Goal: Task Accomplishment & Management: Complete application form

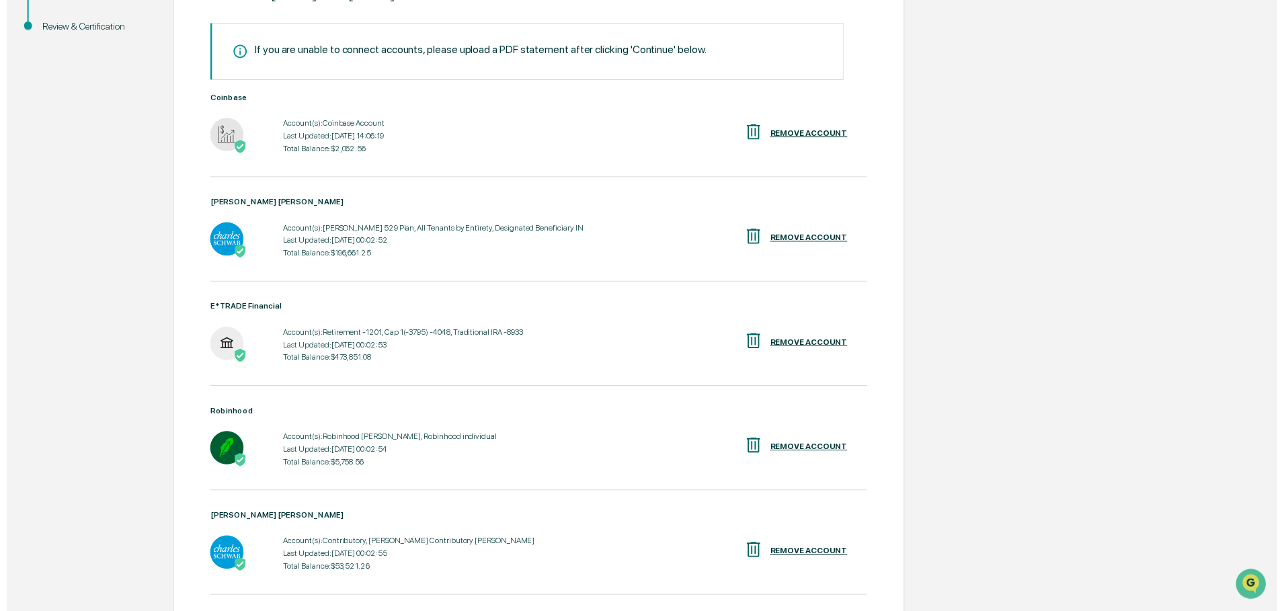
scroll to position [427, 0]
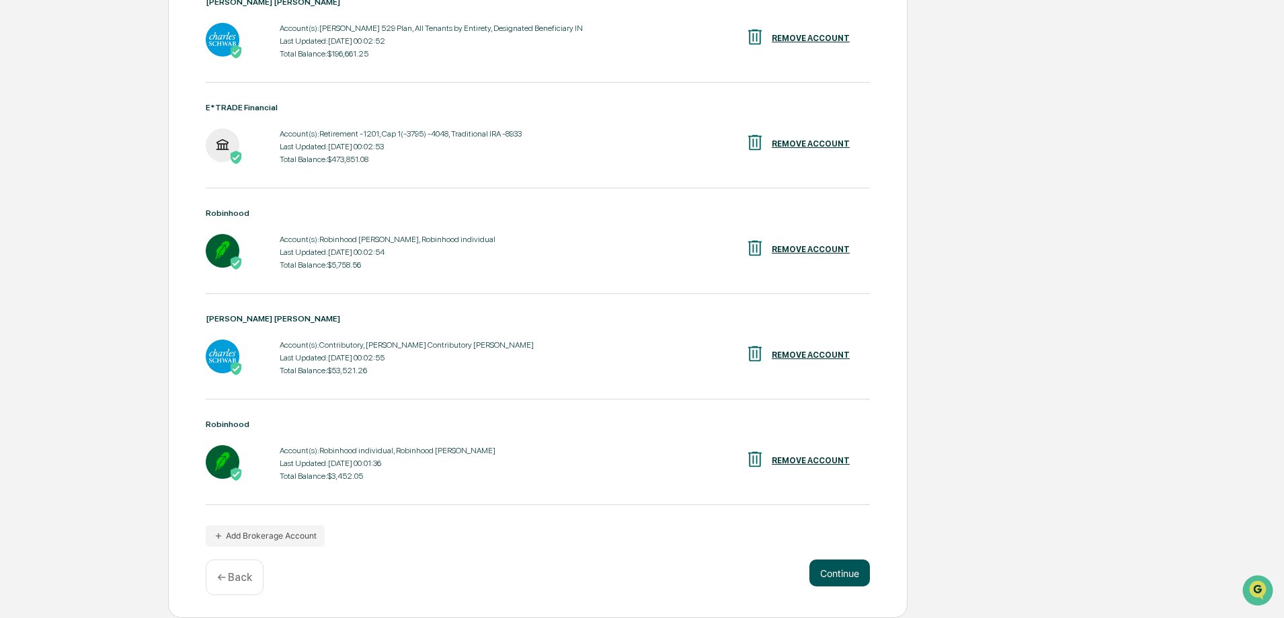
click at [842, 575] on button "Continue" at bounding box center [839, 572] width 60 height 27
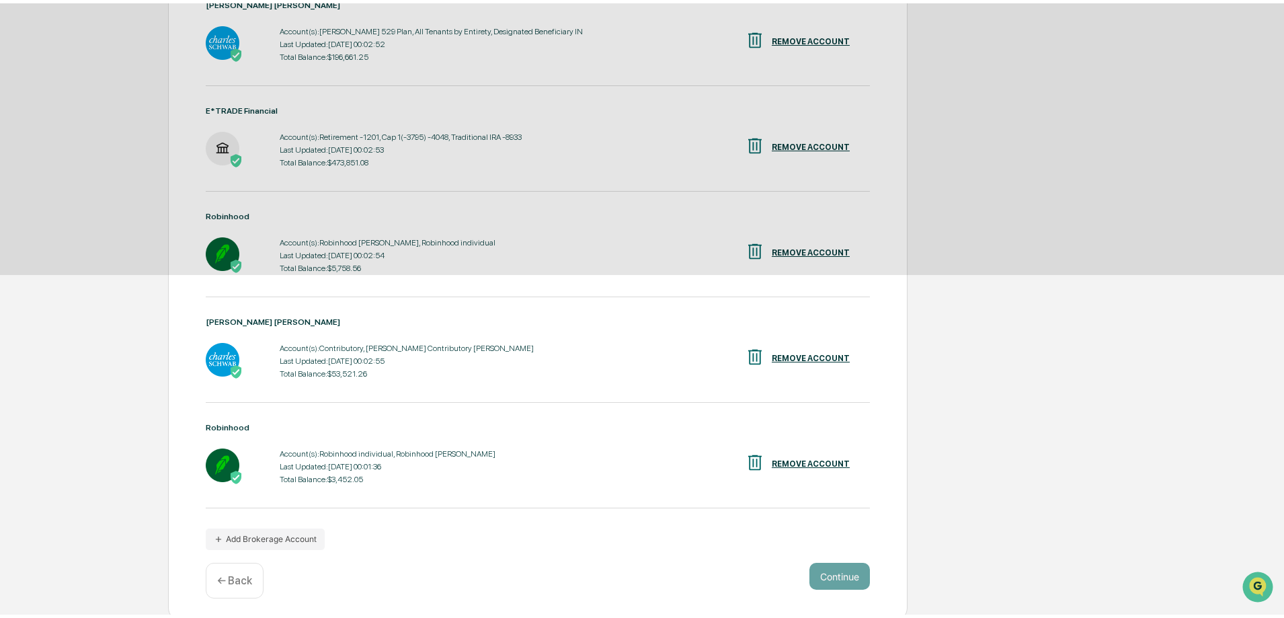
scroll to position [0, 0]
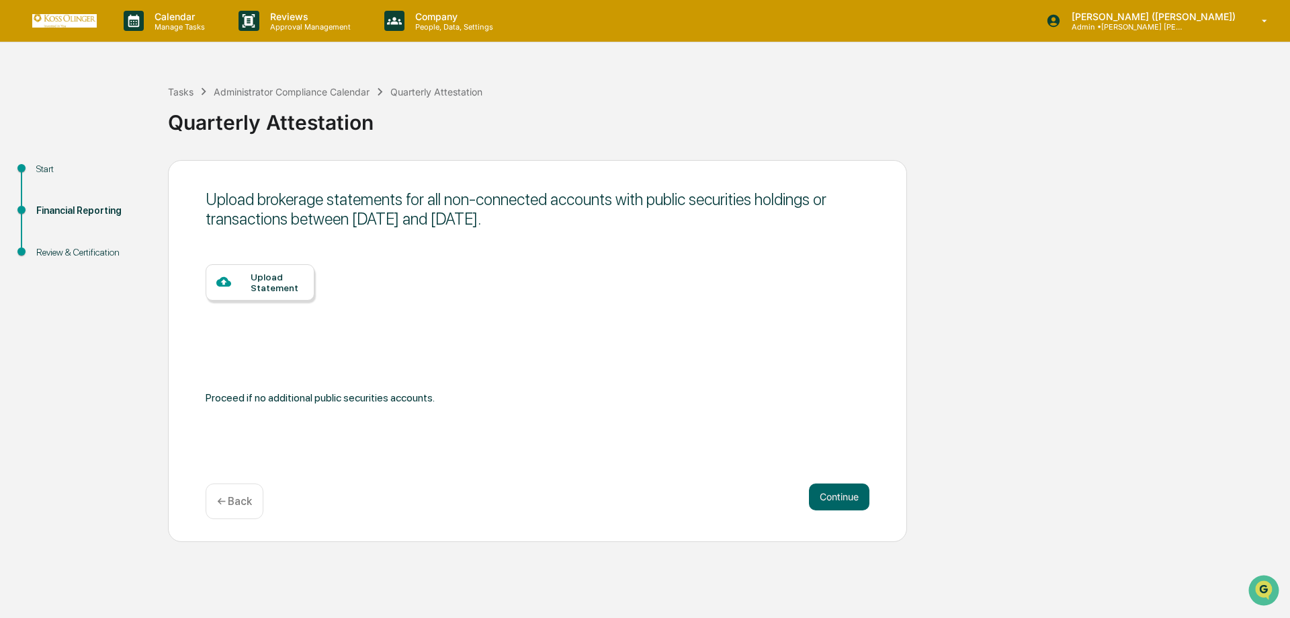
drag, startPoint x: 227, startPoint y: 202, endPoint x: 643, endPoint y: 212, distance: 416.2
click at [643, 212] on div "Upload brokerage statements for all non-connected accounts with public securiti…" at bounding box center [538, 209] width 664 height 39
click at [643, 214] on div "Upload brokerage statements for all non-connected accounts with public securiti…" at bounding box center [538, 209] width 664 height 39
drag, startPoint x: 608, startPoint y: 219, endPoint x: 200, endPoint y: 192, distance: 408.9
click at [200, 192] on div "Upload brokerage statements for all non-connected accounts with public securiti…" at bounding box center [537, 351] width 739 height 382
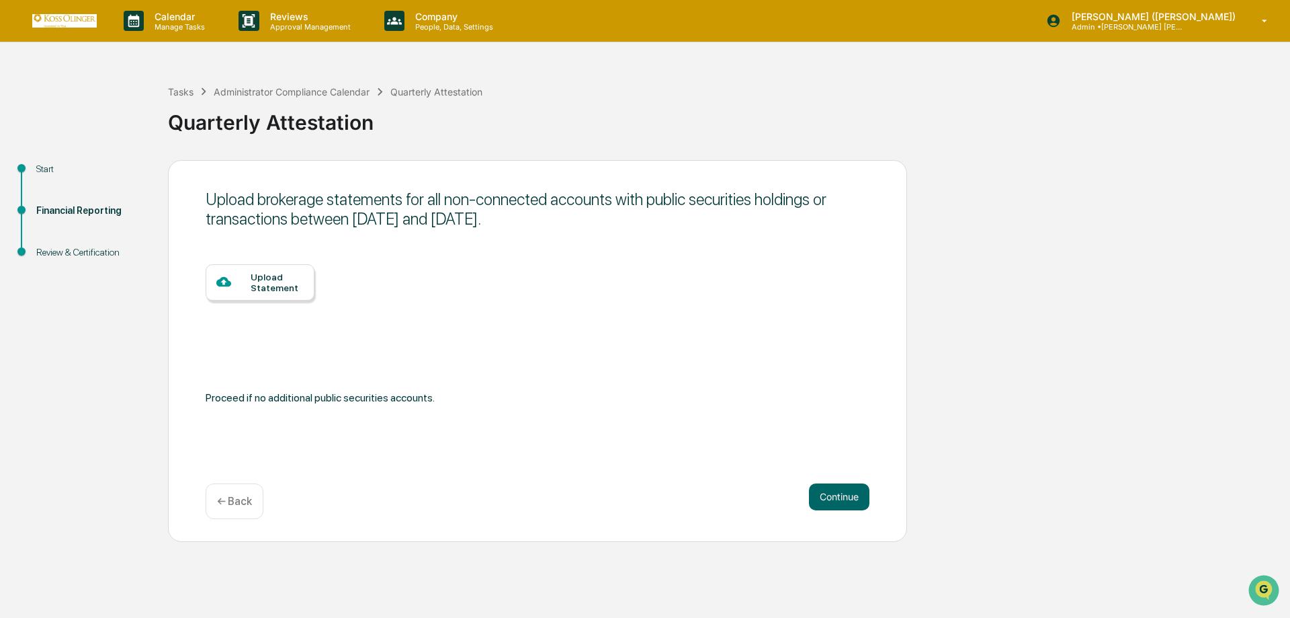
click at [515, 218] on div "Upload brokerage statements for all non-connected accounts with public securiti…" at bounding box center [538, 209] width 664 height 39
drag, startPoint x: 846, startPoint y: 502, endPoint x: 547, endPoint y: 370, distance: 326.5
click at [547, 370] on div "Upload brokerage statements for all non-connected accounts with public securiti…" at bounding box center [537, 351] width 739 height 382
click at [835, 495] on button "Continue" at bounding box center [839, 496] width 60 height 27
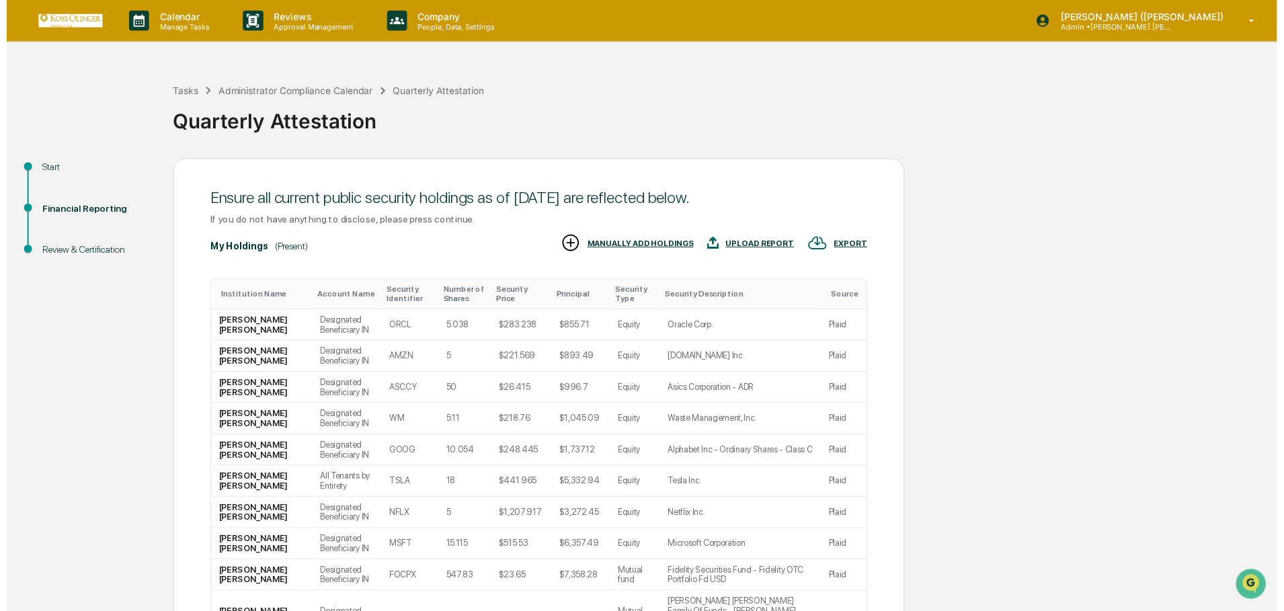
scroll to position [128, 0]
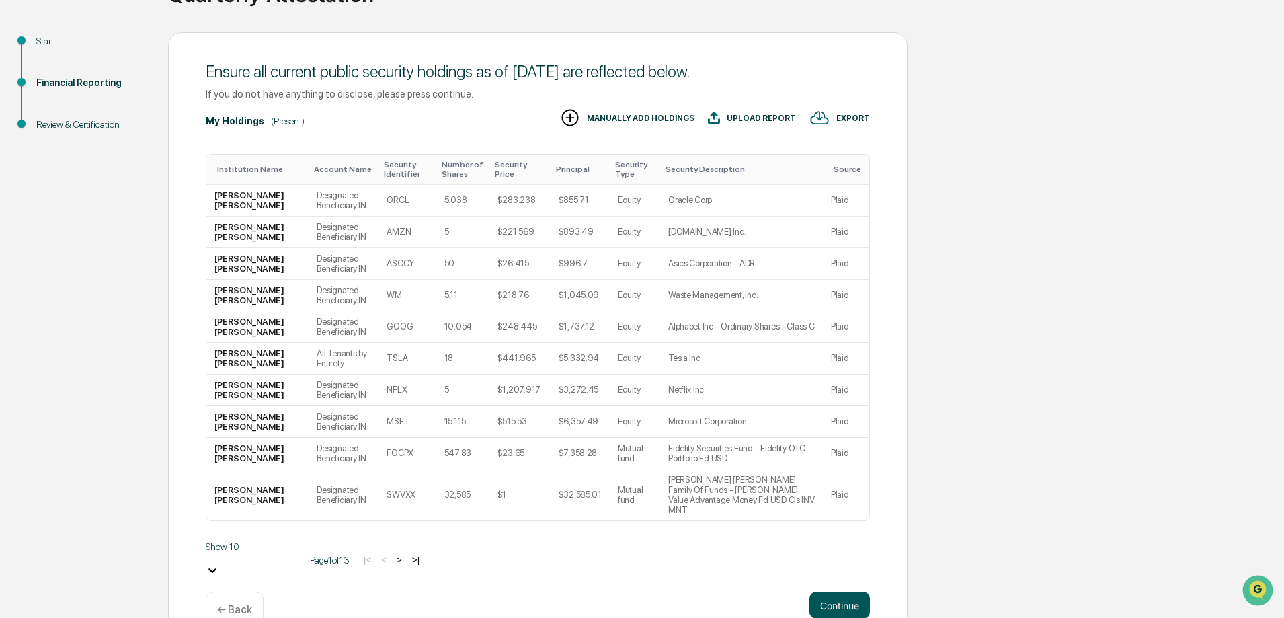
click at [834, 591] on button "Continue" at bounding box center [839, 604] width 60 height 27
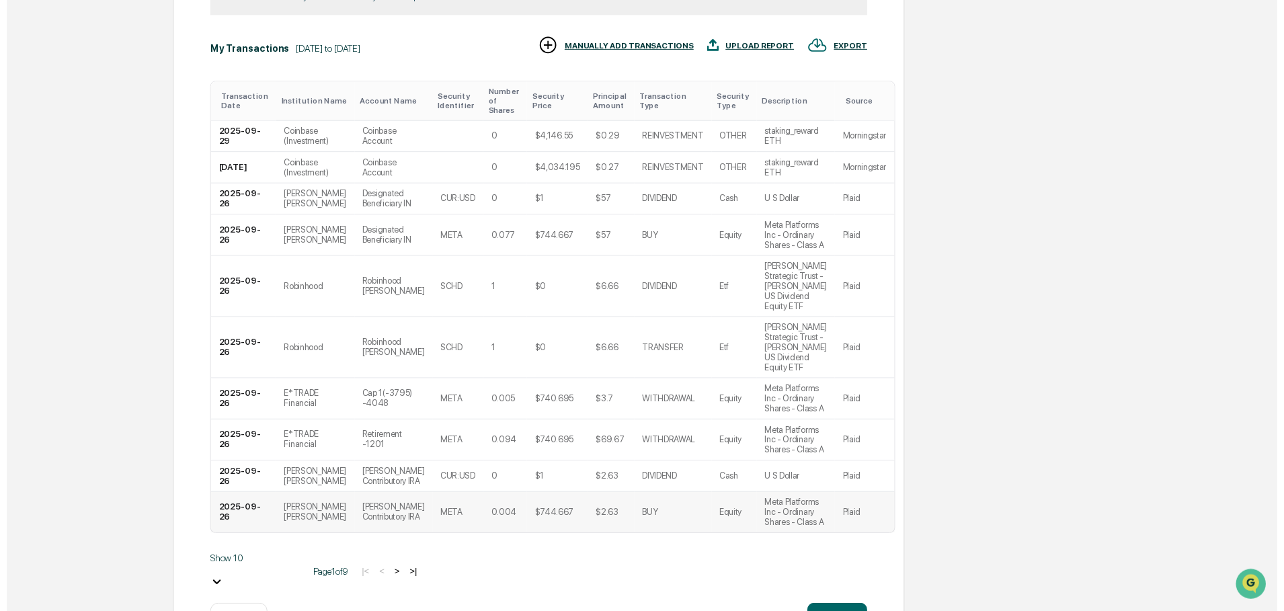
scroll to position [307, 0]
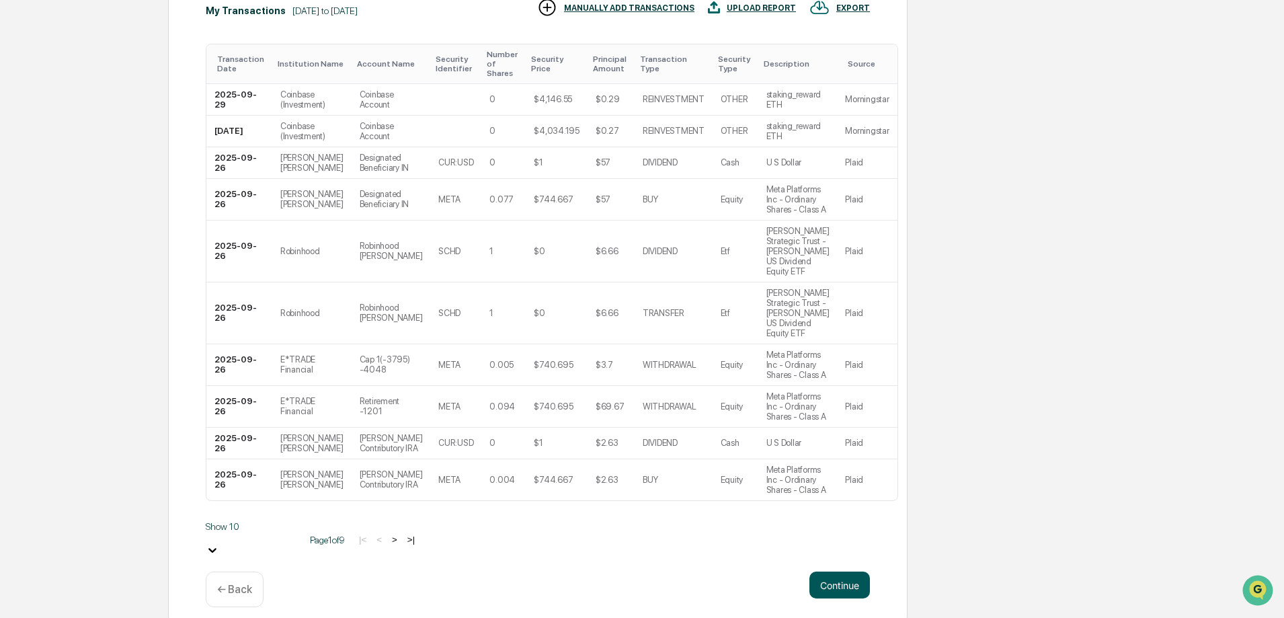
click at [835, 571] on button "Continue" at bounding box center [839, 584] width 60 height 27
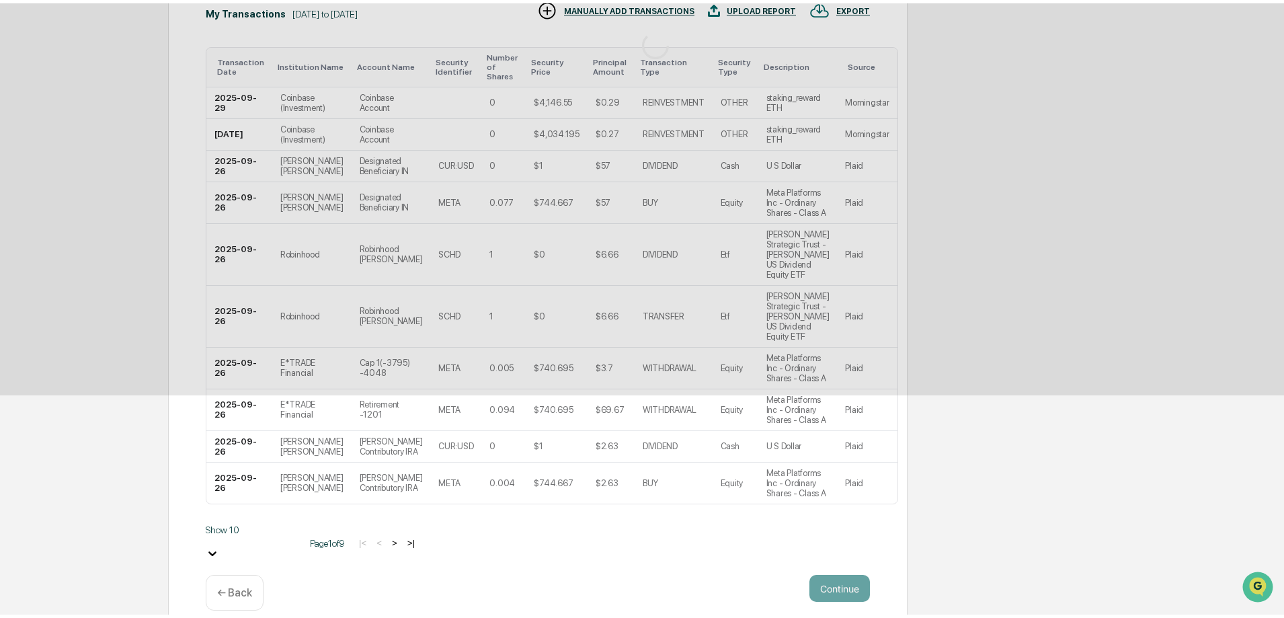
scroll to position [0, 0]
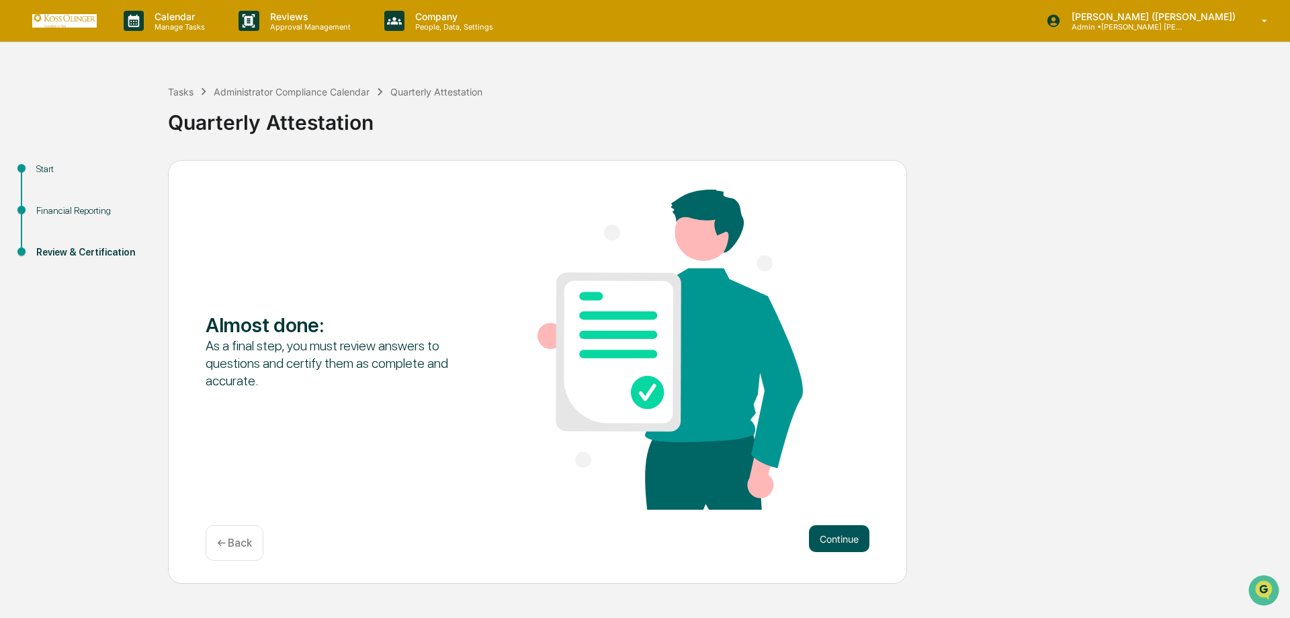
click at [850, 532] on button "Continue" at bounding box center [839, 538] width 60 height 27
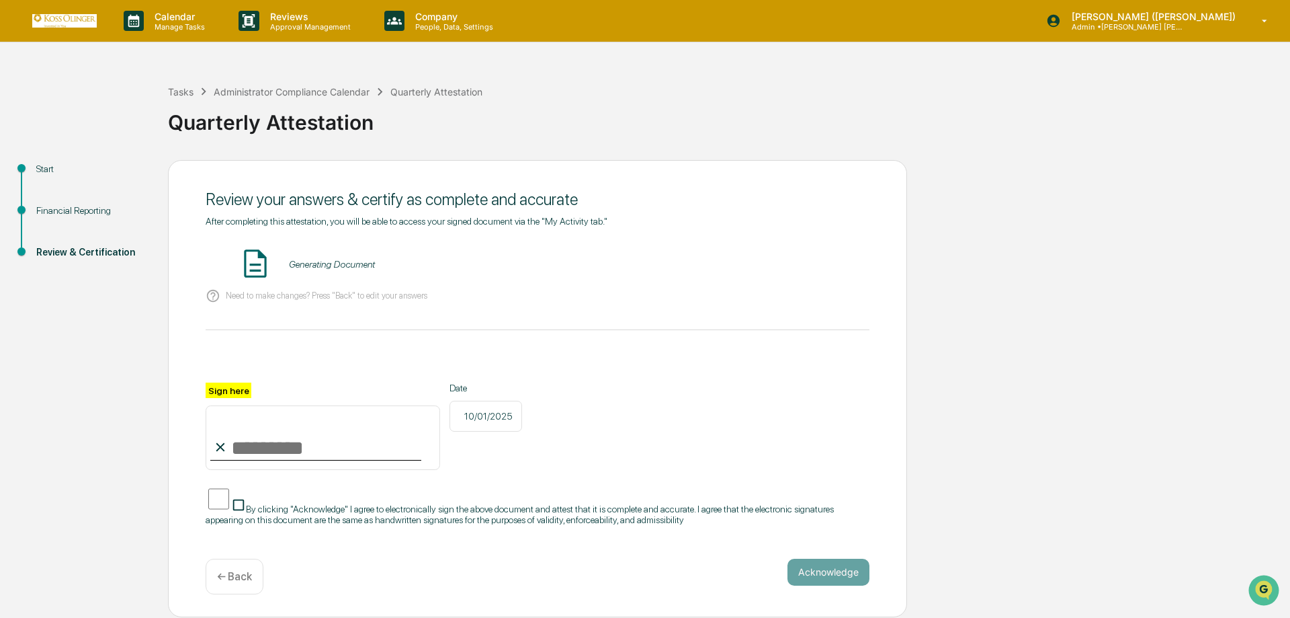
click at [246, 450] on input "Sign here" at bounding box center [323, 437] width 235 height 65
type input "**********"
click at [821, 565] on button "Acknowledge" at bounding box center [829, 572] width 82 height 27
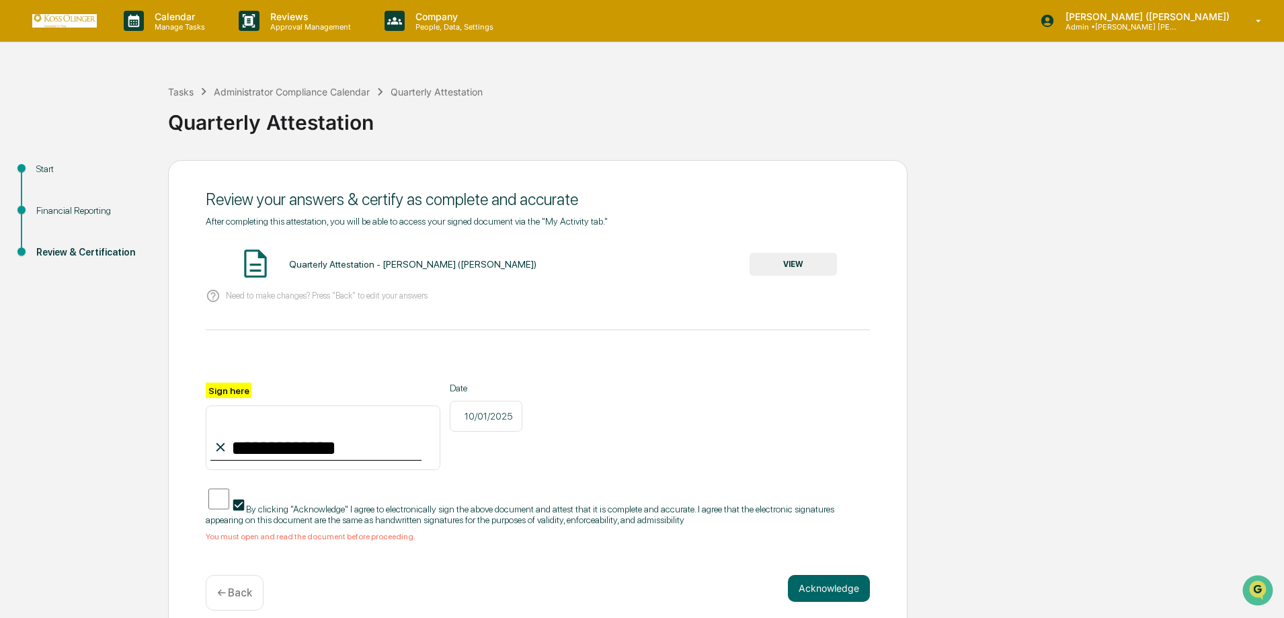
click at [784, 265] on button "VIEW" at bounding box center [792, 264] width 87 height 23
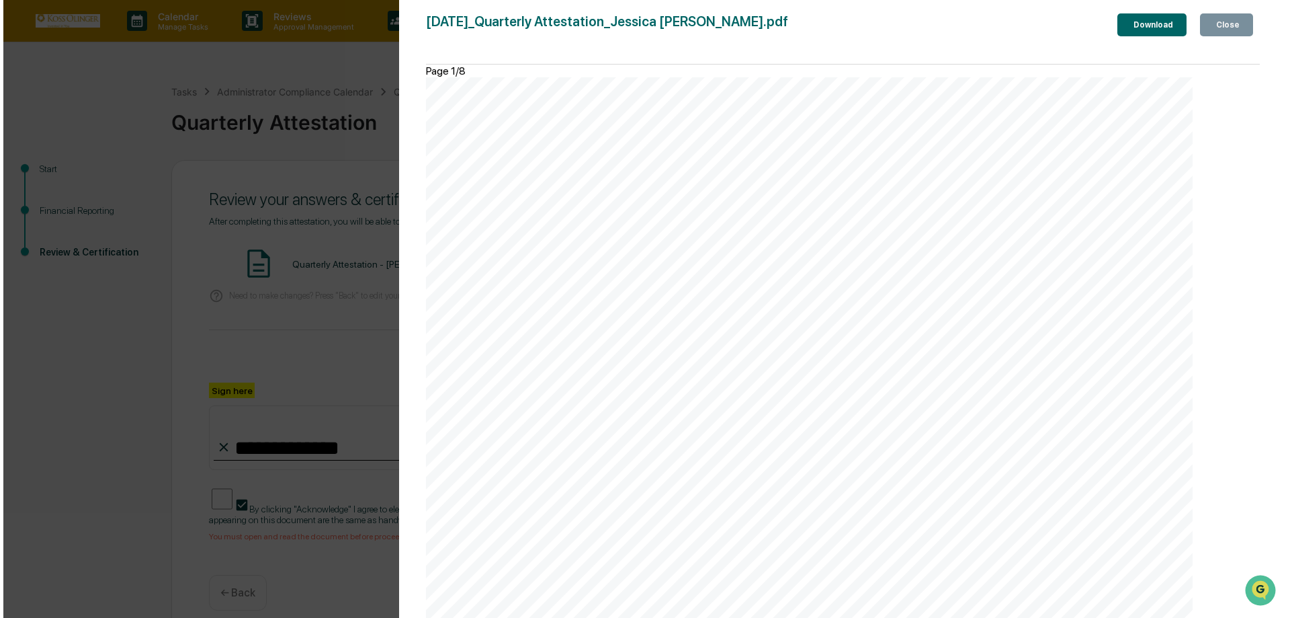
scroll to position [4974, 0]
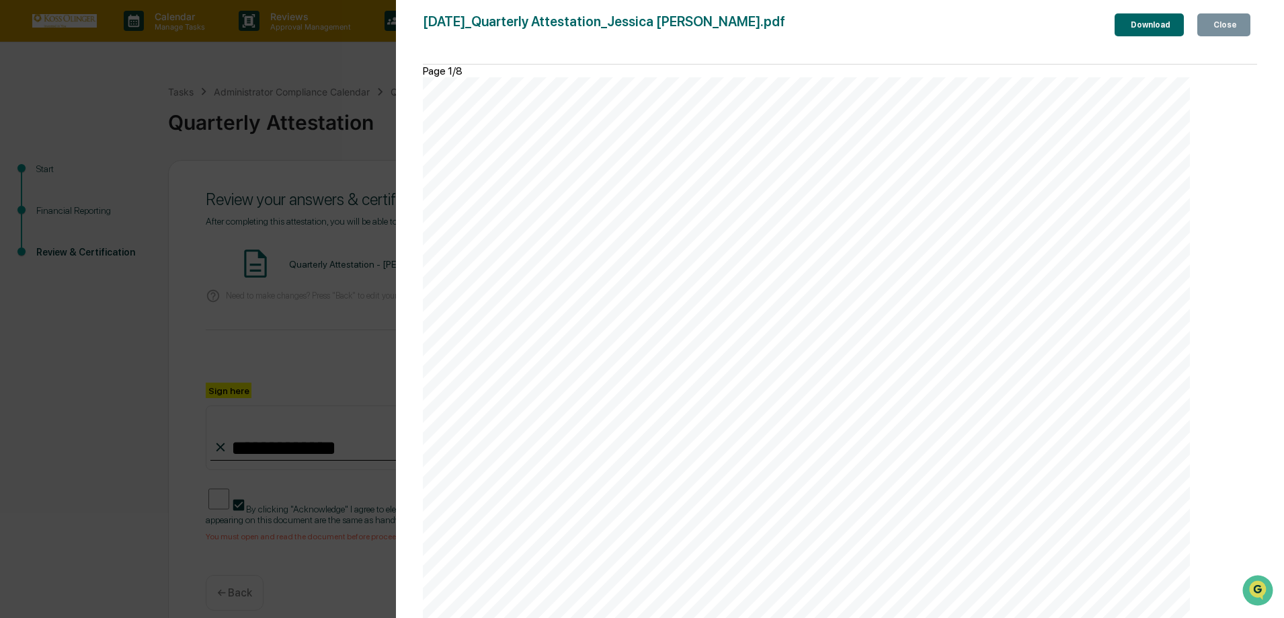
click at [1222, 28] on div "Close" at bounding box center [1224, 24] width 26 height 9
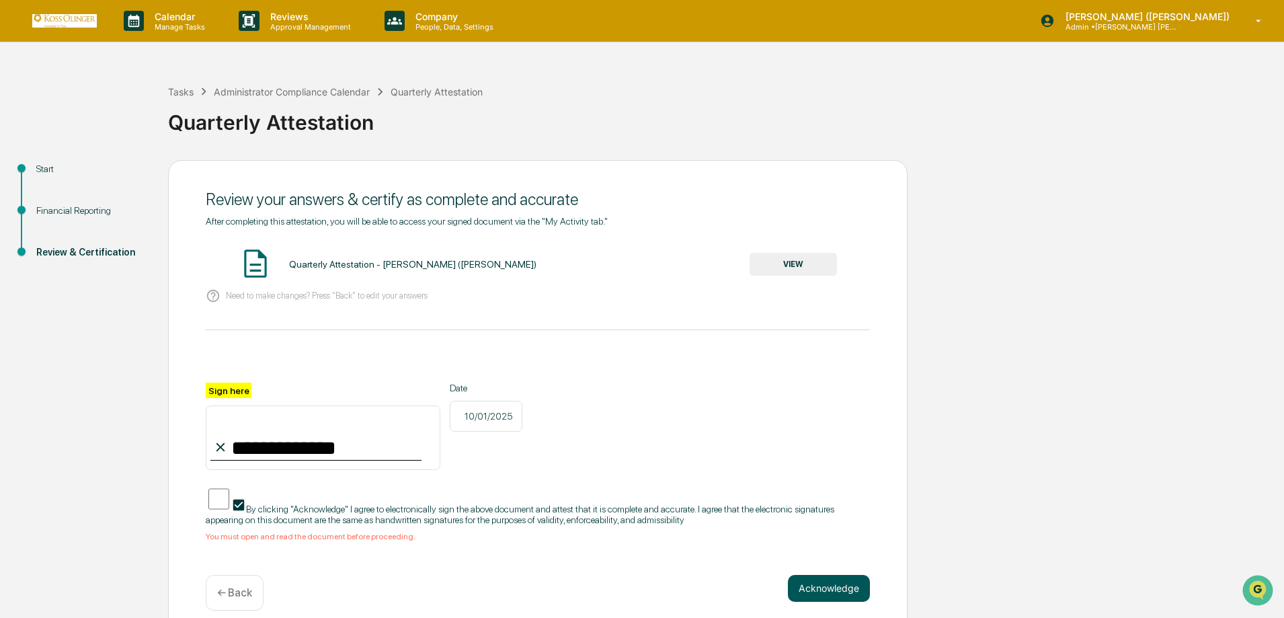
click at [818, 576] on button "Acknowledge" at bounding box center [829, 588] width 82 height 27
